Goal: Information Seeking & Learning: Learn about a topic

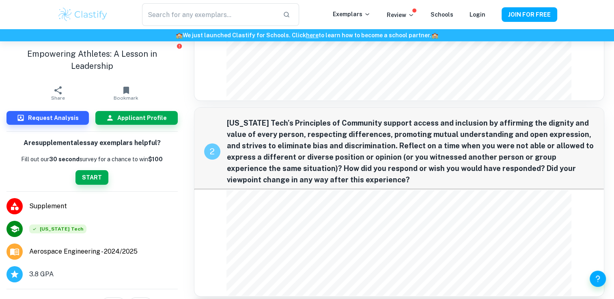
scroll to position [77, 0]
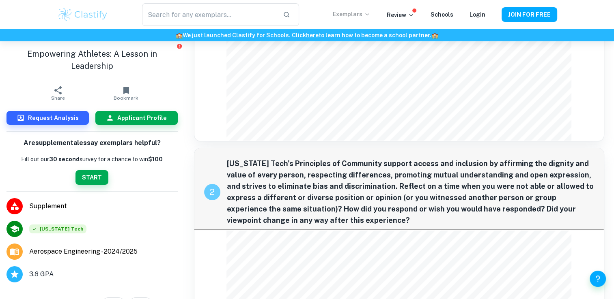
click at [366, 14] on p "Exemplars" at bounding box center [352, 14] width 38 height 9
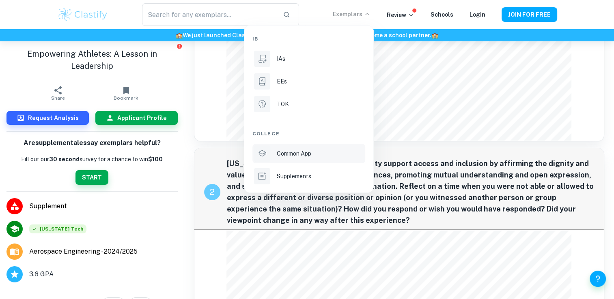
click at [307, 157] on p "Common App" at bounding box center [294, 153] width 34 height 9
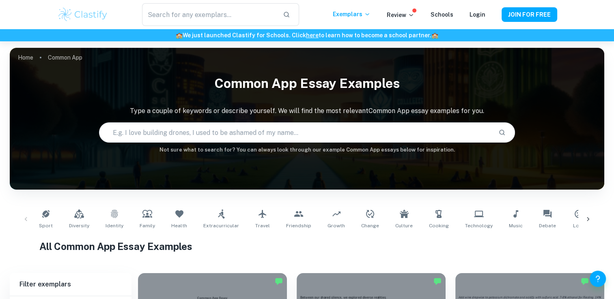
click at [371, 20] on div "​ Exemplars Review Schools Login JOIN FOR FREE" at bounding box center [306, 14] width 519 height 23
click at [370, 12] on icon at bounding box center [367, 14] width 6 height 6
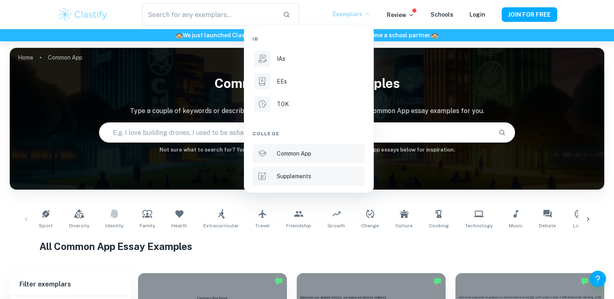
click at [283, 176] on p "Supplements" at bounding box center [294, 176] width 34 height 9
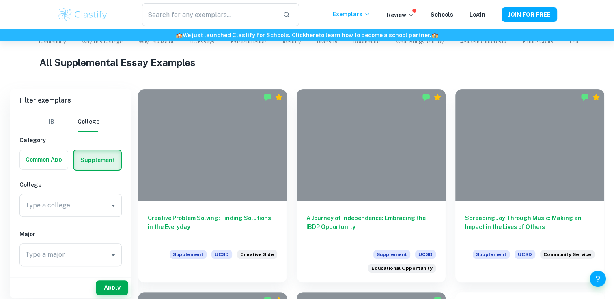
scroll to position [188, 0]
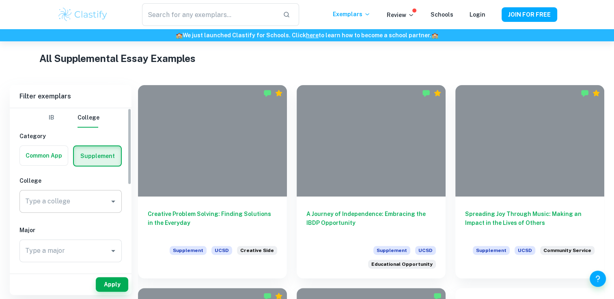
click at [83, 200] on input "Type a college" at bounding box center [64, 201] width 83 height 15
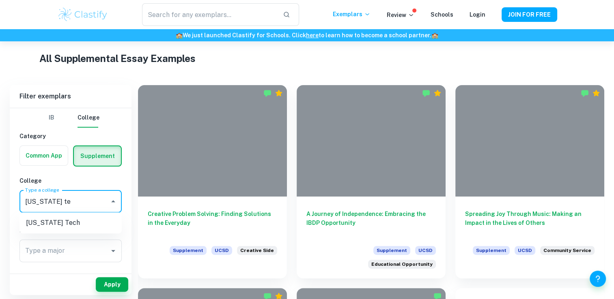
click at [62, 226] on li "[US_STATE] Tech" at bounding box center [70, 223] width 102 height 15
type input "[US_STATE] Tech"
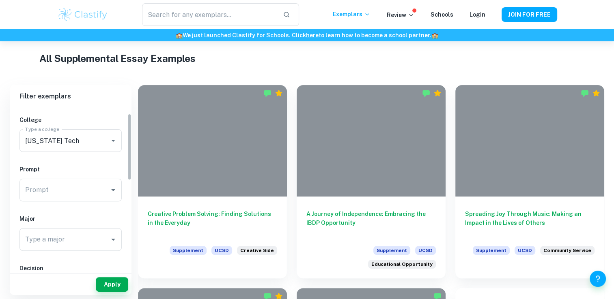
scroll to position [65, 0]
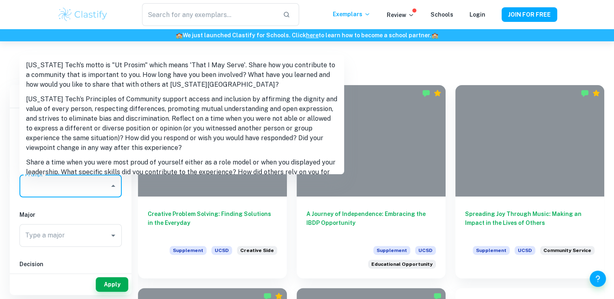
click at [97, 183] on input "Prompt" at bounding box center [64, 186] width 83 height 15
click at [97, 184] on input "Prompt" at bounding box center [64, 186] width 83 height 15
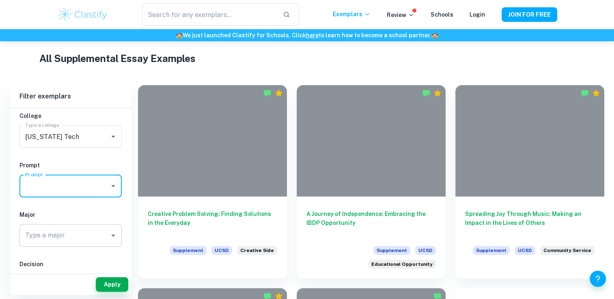
click at [94, 234] on input "Type a major" at bounding box center [64, 235] width 83 height 15
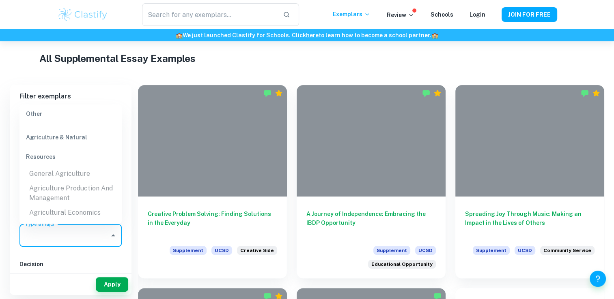
scroll to position [1085, 0]
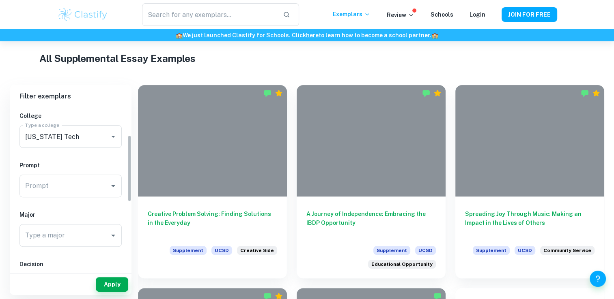
click at [60, 262] on h6 "Decision" at bounding box center [70, 264] width 102 height 9
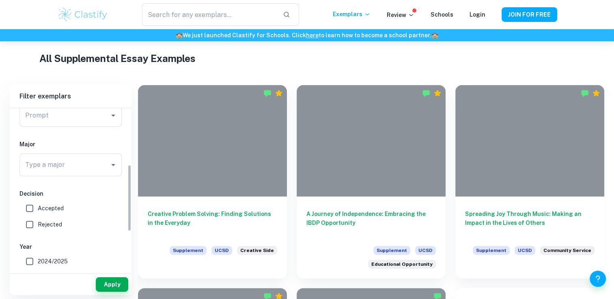
scroll to position [140, 0]
click at [33, 204] on input "Accepted" at bounding box center [30, 204] width 16 height 16
checkbox input "true"
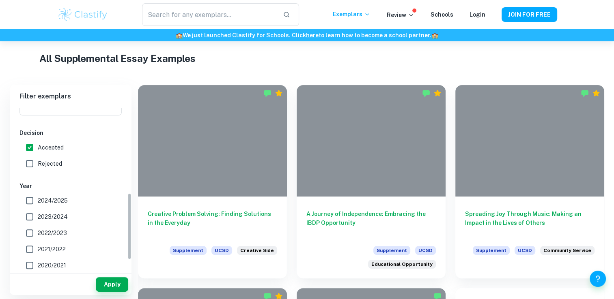
scroll to position [211, 0]
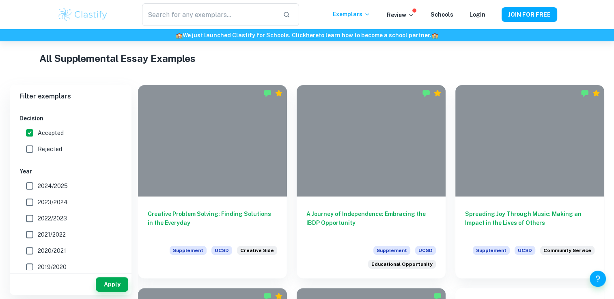
click at [44, 182] on span "2024/2025" at bounding box center [53, 186] width 30 height 9
click at [38, 181] on input "2024/2025" at bounding box center [30, 186] width 16 height 16
checkbox input "true"
click at [104, 285] on button "Apply" at bounding box center [112, 284] width 32 height 15
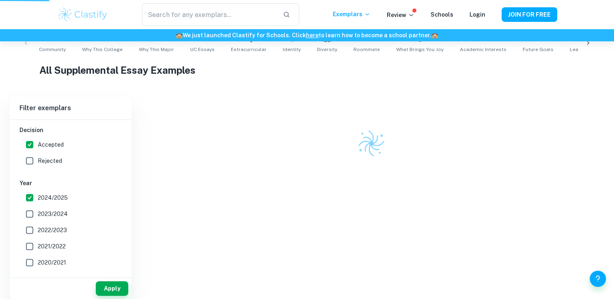
scroll to position [172, 0]
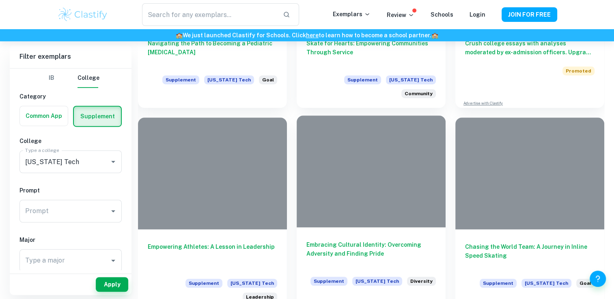
scroll to position [523, 0]
click at [352, 209] on div at bounding box center [371, 172] width 149 height 112
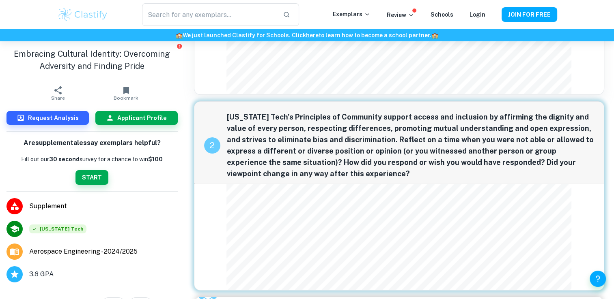
scroll to position [123, 0]
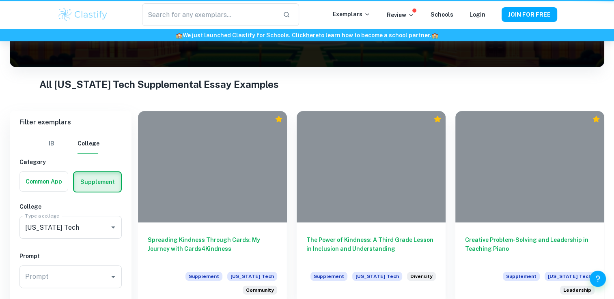
scroll to position [523, 0]
